Goal: Answer question/provide support

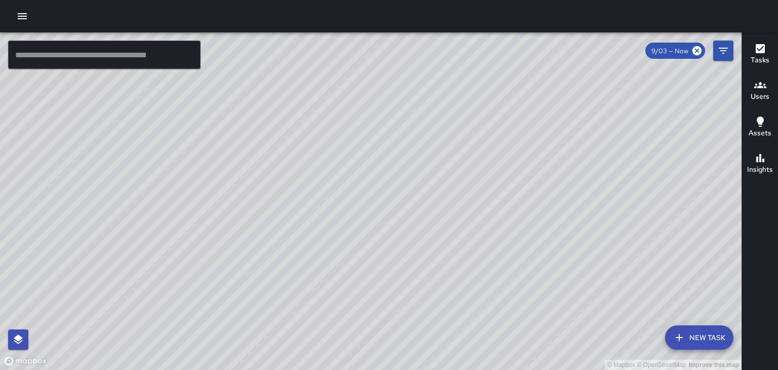
click at [761, 100] on h6 "Users" at bounding box center [760, 96] width 19 height 11
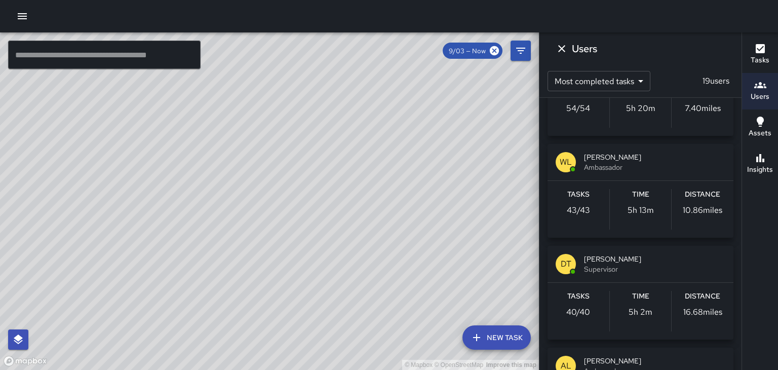
scroll to position [166, 0]
click at [624, 164] on span "Ambassador" at bounding box center [654, 167] width 141 height 10
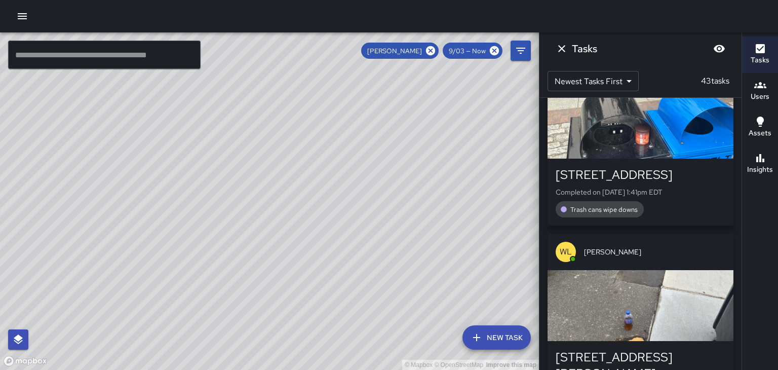
scroll to position [0, 0]
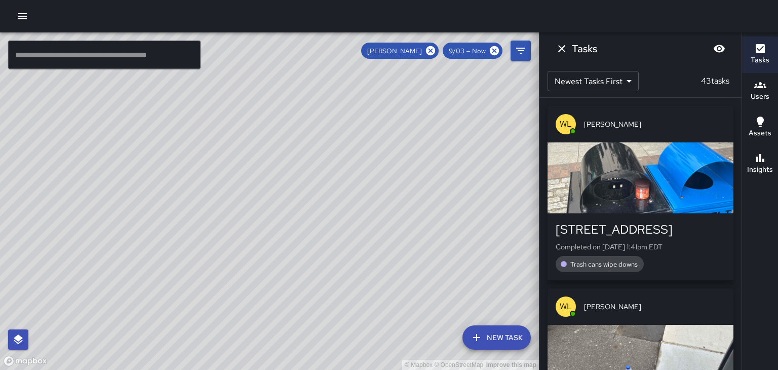
click at [568, 51] on button "Dismiss" at bounding box center [562, 49] width 20 height 20
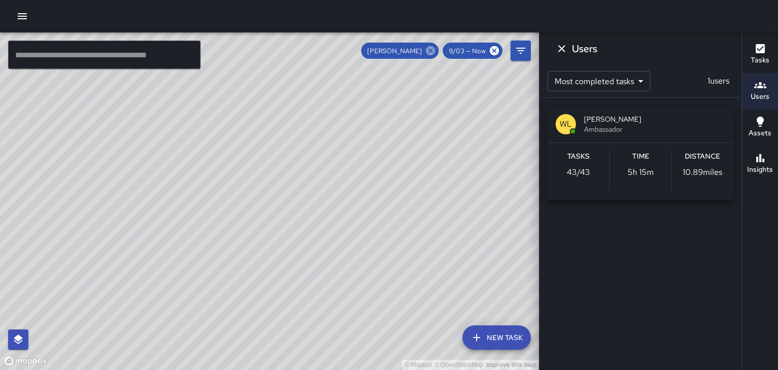
click at [434, 51] on icon at bounding box center [430, 50] width 9 height 9
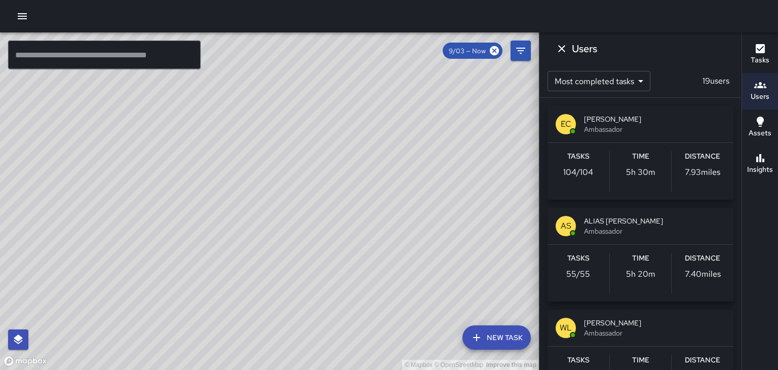
click at [604, 323] on span "[PERSON_NAME]" at bounding box center [654, 323] width 141 height 10
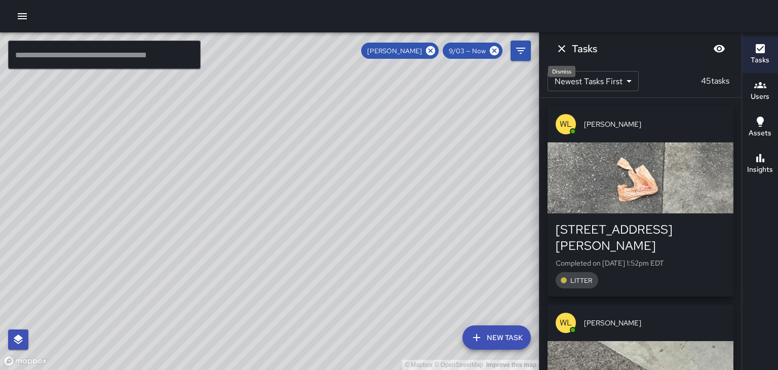
click at [560, 49] on icon "Dismiss" at bounding box center [562, 49] width 12 height 12
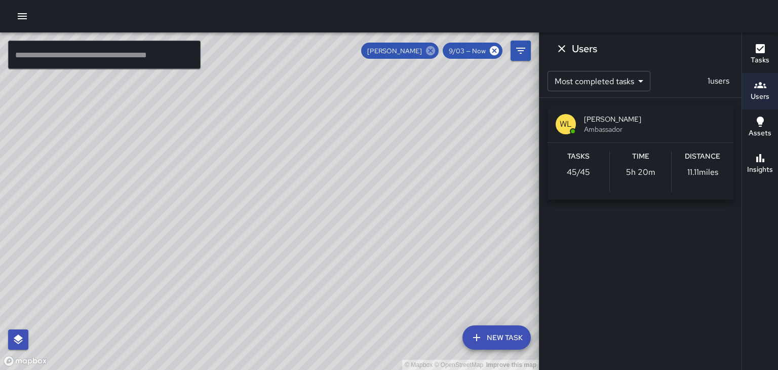
click at [431, 51] on icon at bounding box center [430, 50] width 11 height 11
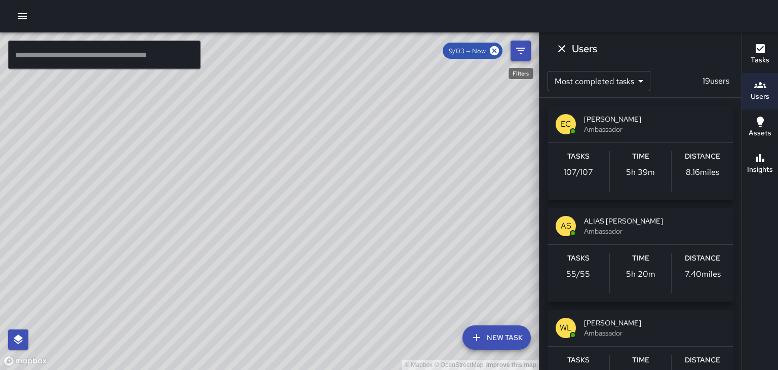
click at [522, 46] on icon "Filters" at bounding box center [521, 51] width 12 height 12
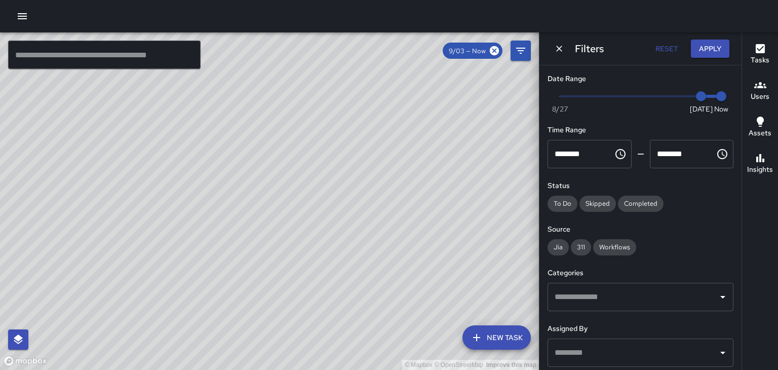
click at [561, 296] on input "text" at bounding box center [633, 296] width 162 height 19
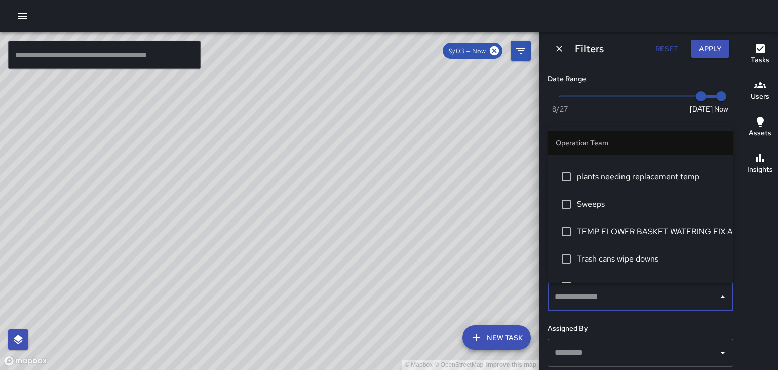
scroll to position [403, 0]
click at [702, 231] on span "TEMP FLOWER BASKET WATERING FIX ASSET" at bounding box center [651, 231] width 148 height 12
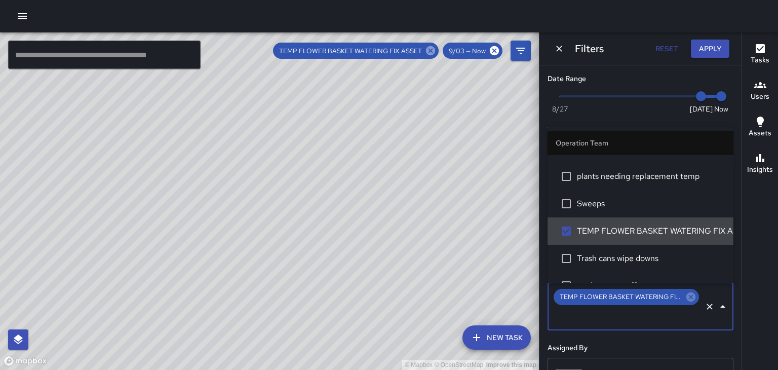
click at [433, 49] on icon at bounding box center [430, 50] width 11 height 11
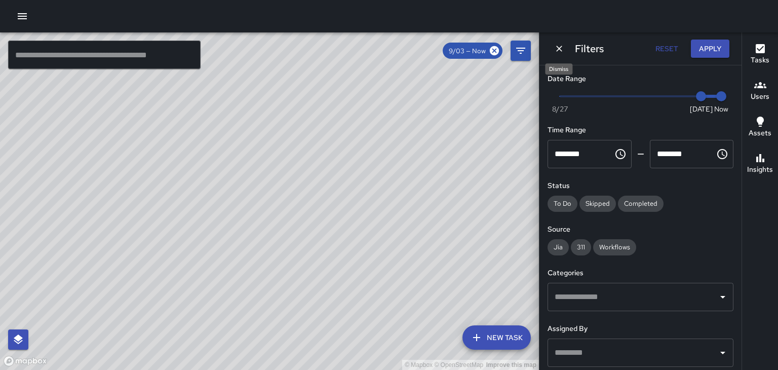
click at [558, 46] on icon "Dismiss" at bounding box center [559, 49] width 10 height 10
